Goal: Use online tool/utility: Utilize a website feature to perform a specific function

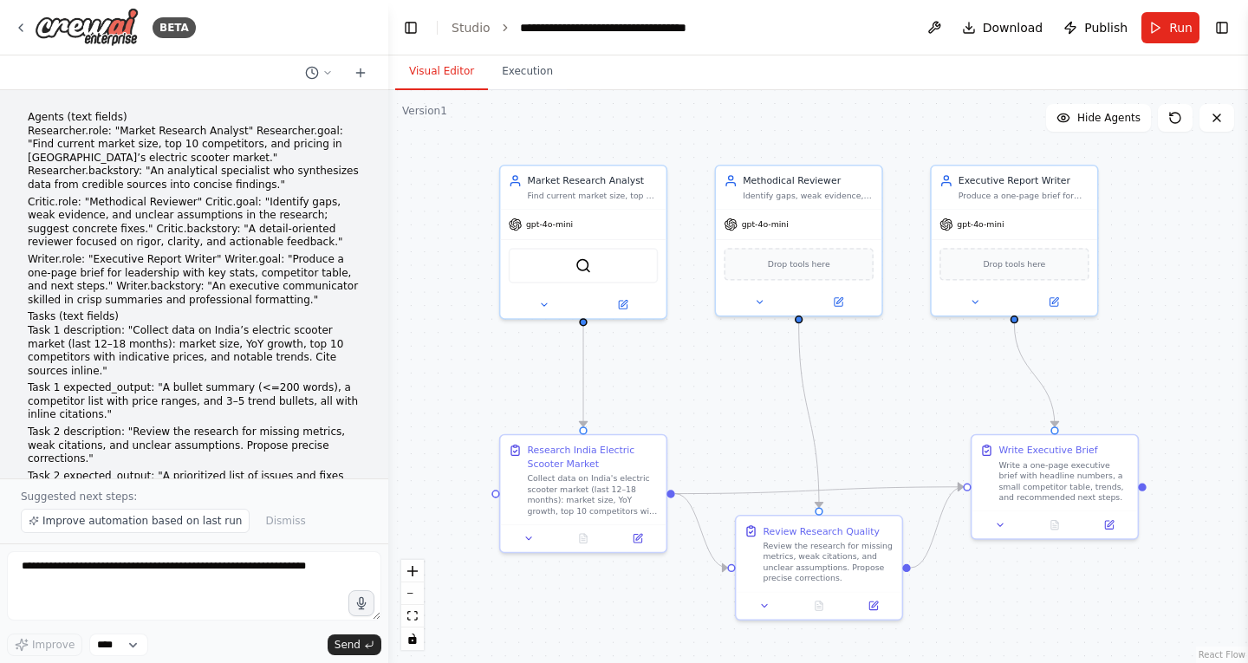
scroll to position [1602, 0]
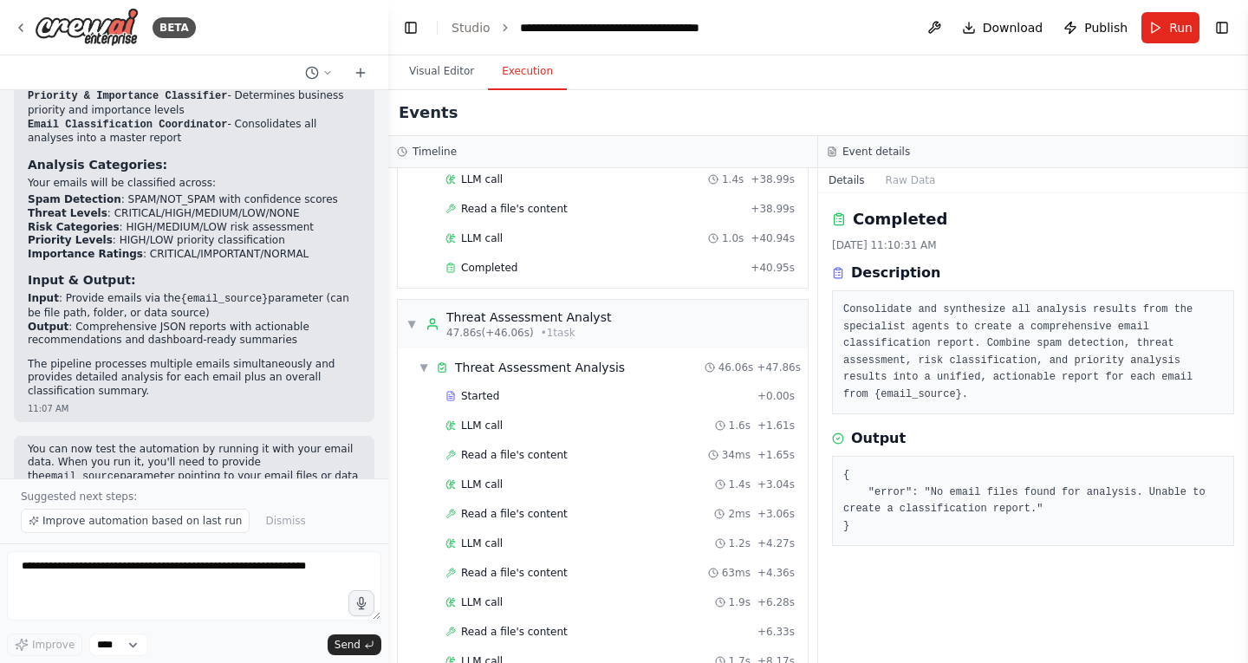
scroll to position [1530, 0]
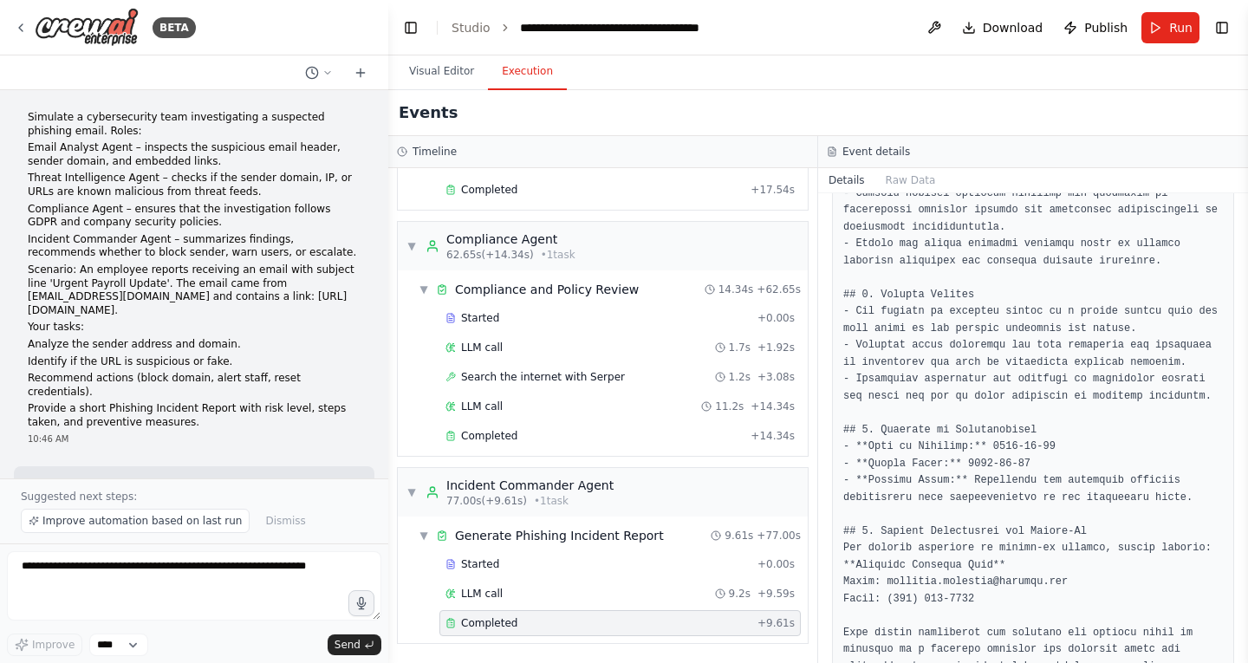
scroll to position [1486, 0]
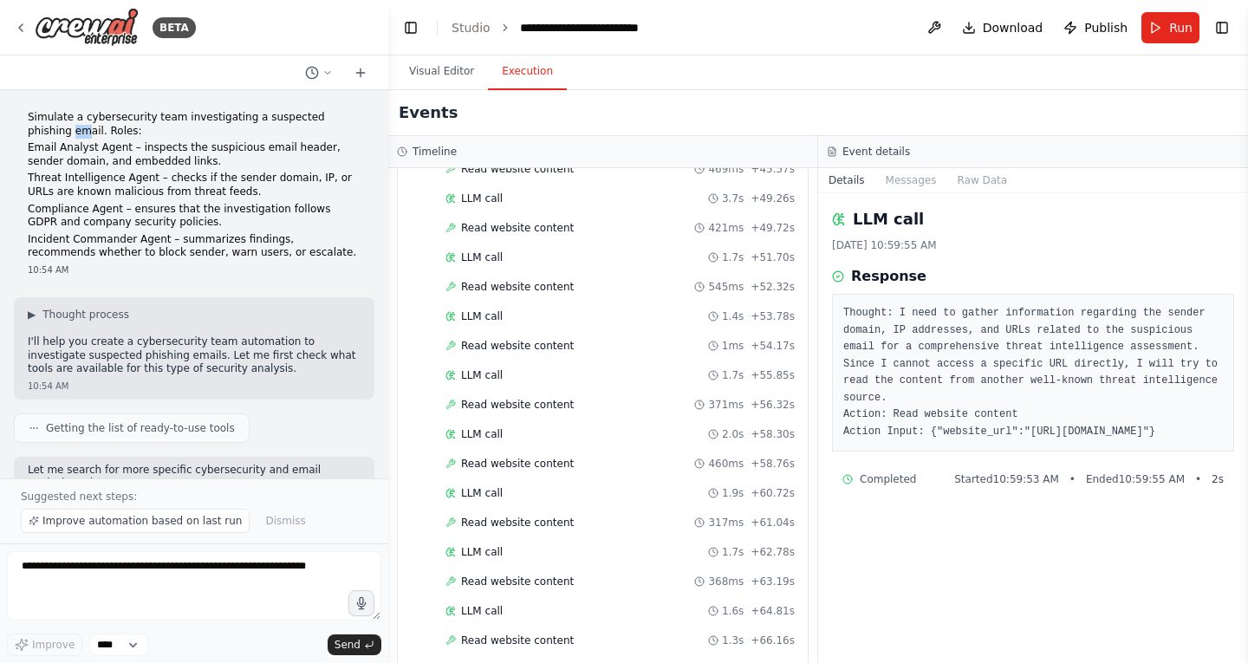
drag, startPoint x: 27, startPoint y: 127, endPoint x: 37, endPoint y: 127, distance: 10.4
click at [37, 127] on div "Simulate a cybersecurity team investigating a suspected phishing email. Roles: …" at bounding box center [194, 193] width 360 height 179
click at [37, 127] on p "Simulate a cybersecurity team investigating a suspected phishing email. Roles:" at bounding box center [194, 124] width 333 height 27
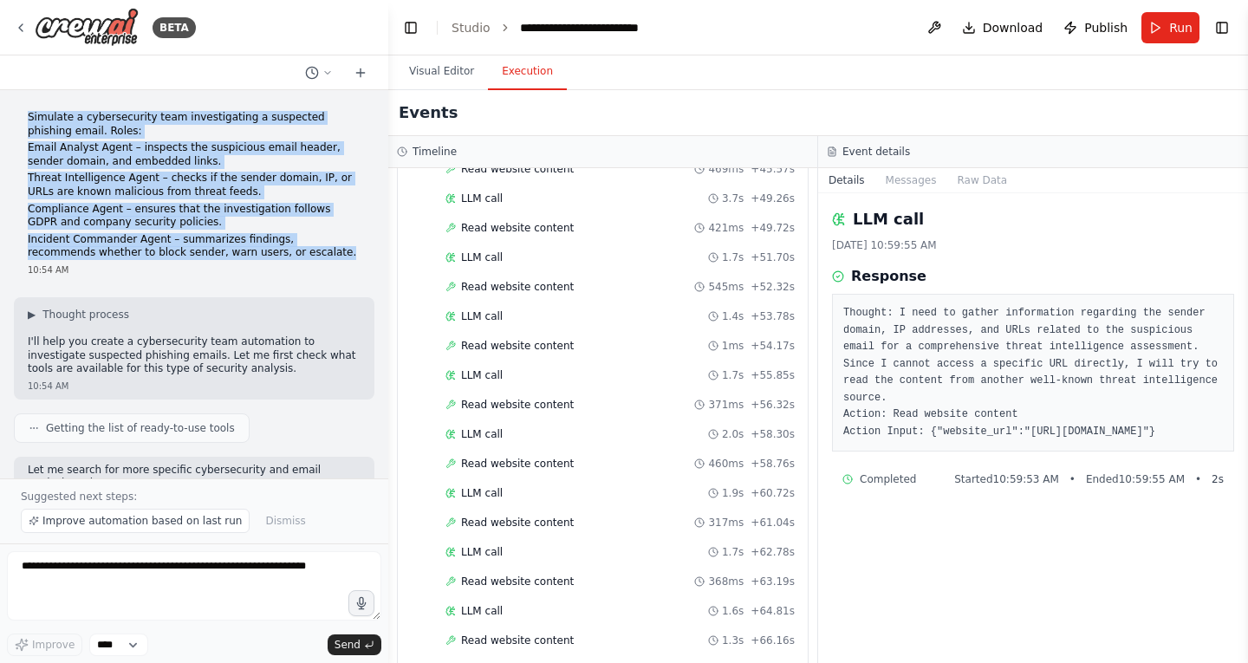
drag, startPoint x: 29, startPoint y: 112, endPoint x: 253, endPoint y: 250, distance: 263.7
click at [253, 250] on div "Simulate a cybersecurity team investigating a suspected phishing email. Roles: …" at bounding box center [194, 185] width 333 height 149
copy div "Simulate a cybersecurity team investigating a suspected phishing email. Roles: …"
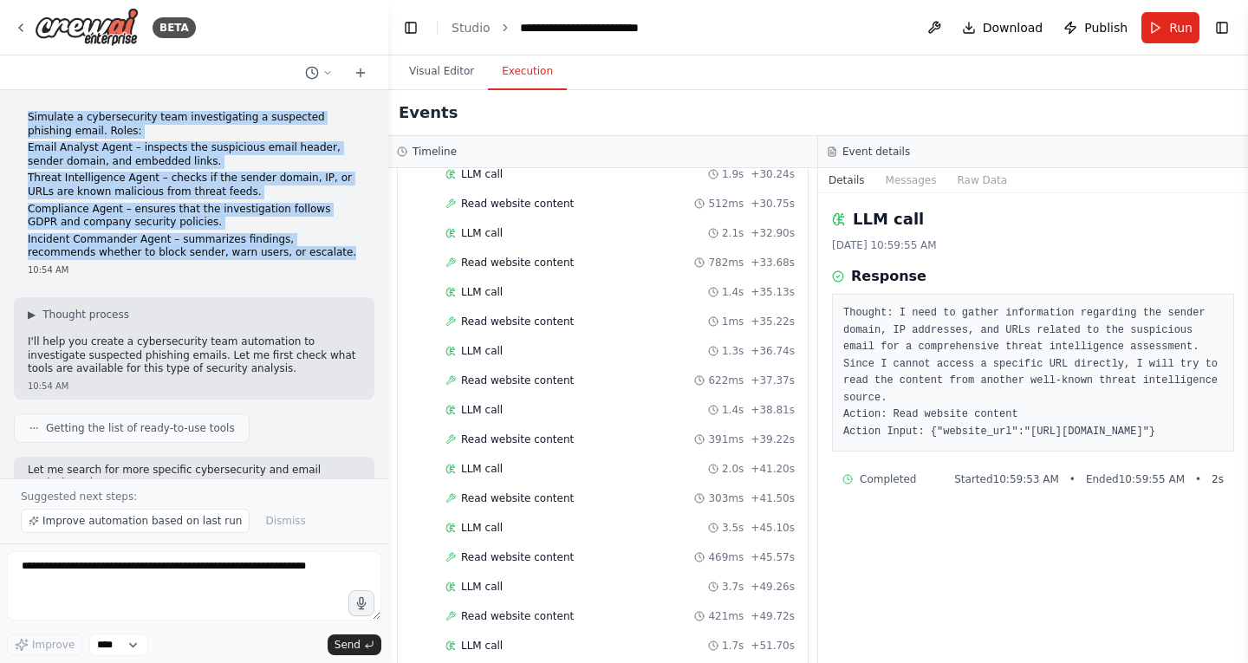
scroll to position [768, 0]
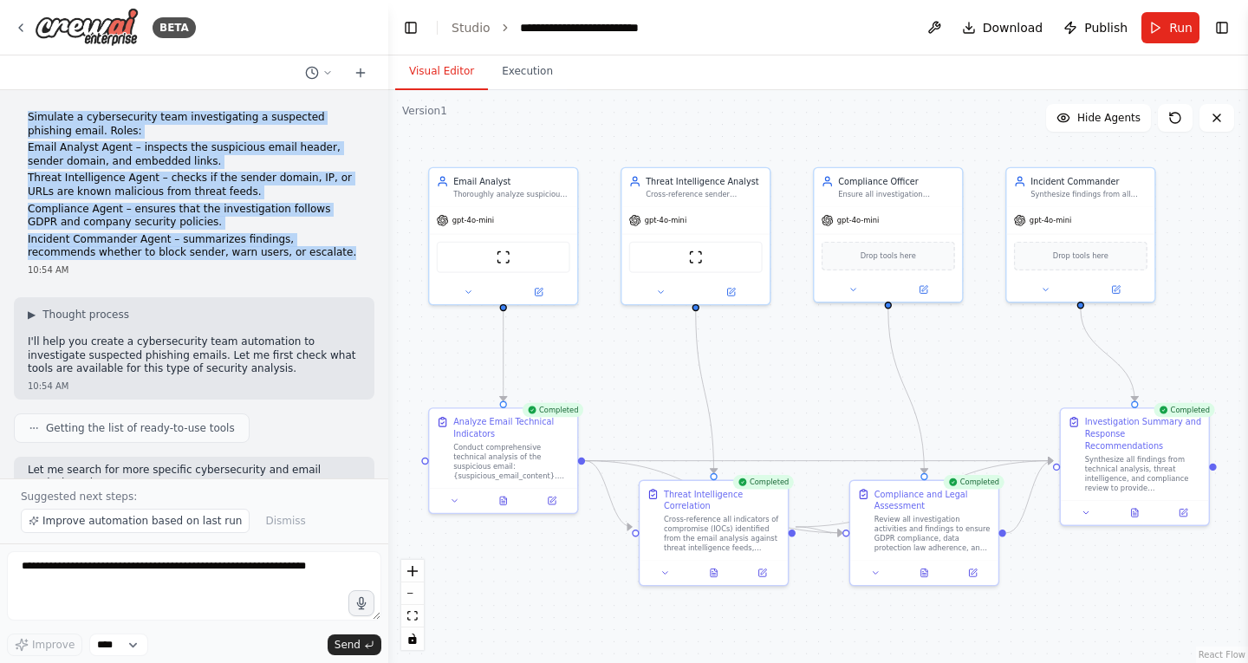
click at [439, 83] on button "Visual Editor" at bounding box center [441, 72] width 93 height 36
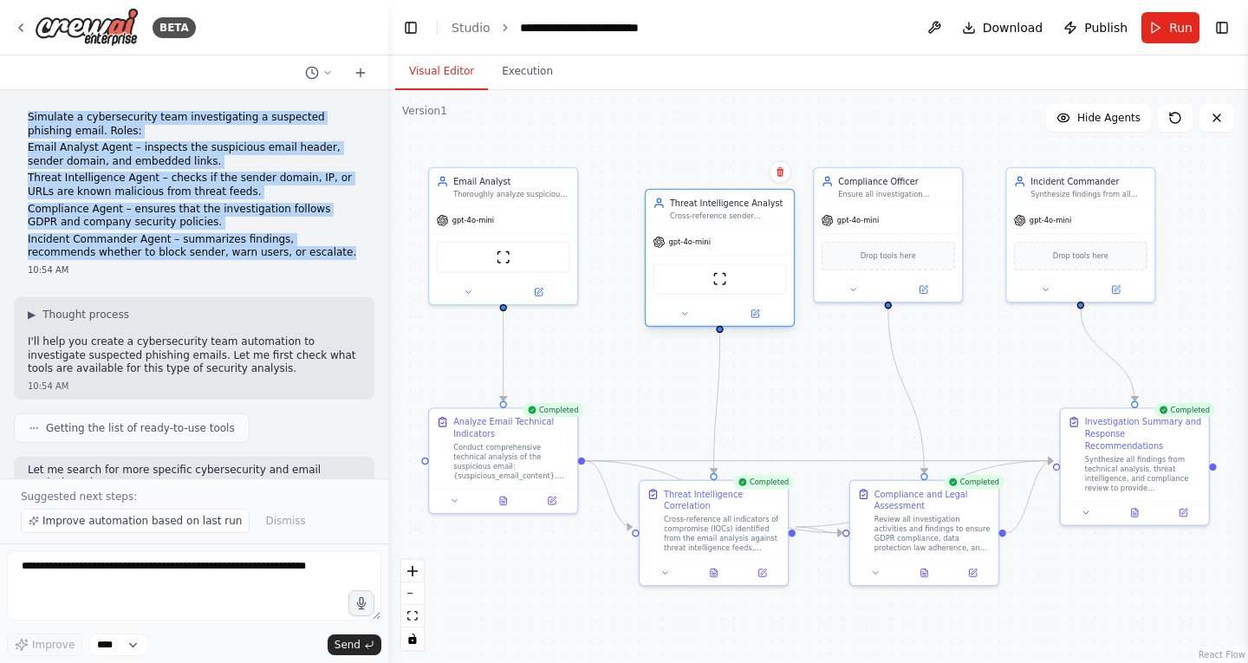
drag, startPoint x: 716, startPoint y: 227, endPoint x: 748, endPoint y: 250, distance: 39.7
click at [748, 250] on div "gpt-4o-mini" at bounding box center [719, 242] width 148 height 27
click at [634, 147] on div ".deletable-edge-delete-btn { width: 20px; height: 20px; border: 0px solid #ffff…" at bounding box center [817, 376] width 859 height 573
